Goal: Find specific page/section: Find specific page/section

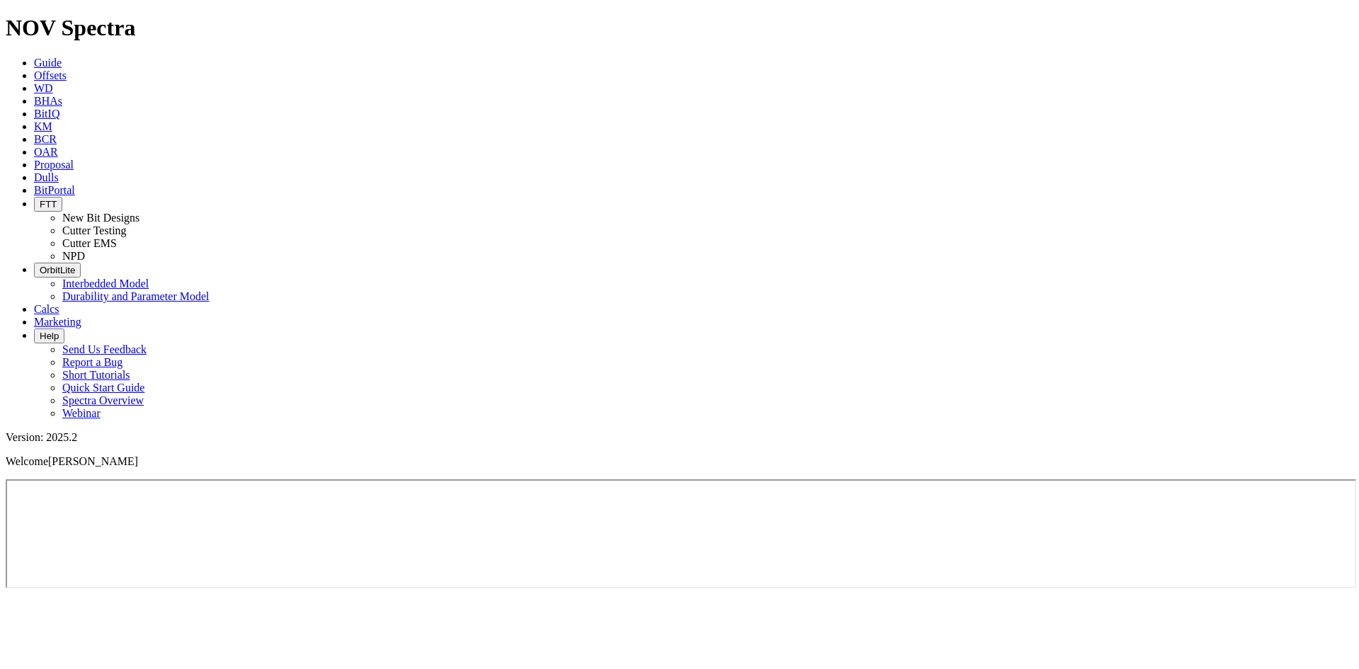
click at [62, 197] on button "FTT" at bounding box center [48, 204] width 28 height 15
click at [117, 237] on link "Cutter EMS" at bounding box center [89, 243] width 54 height 12
